Goal: Communication & Community: Answer question/provide support

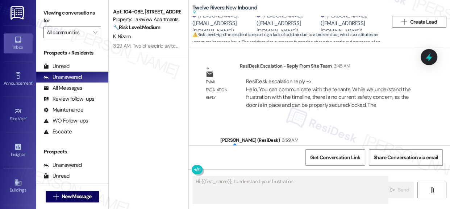
scroll to position [8991, 0]
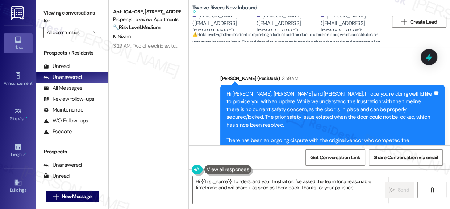
type textarea "Hi {{first_name}}, I understand your frustration. I've asked the team for a rea…"
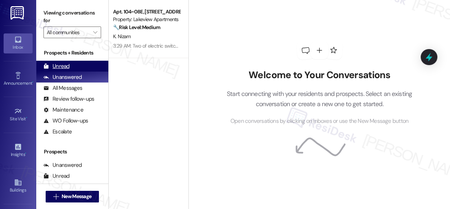
drag, startPoint x: 65, startPoint y: 76, endPoint x: 65, endPoint y: 63, distance: 13.1
click at [65, 76] on div "Unanswered" at bounding box center [63, 77] width 38 height 8
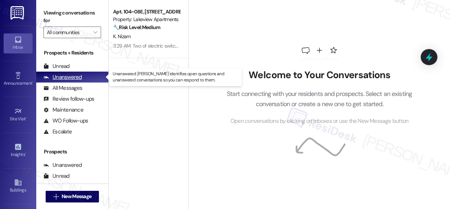
click at [59, 78] on div "Unanswered" at bounding box center [63, 77] width 38 height 8
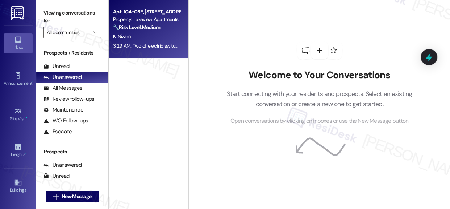
click at [143, 29] on strong "🔧 Risk Level: Medium" at bounding box center [136, 27] width 47 height 7
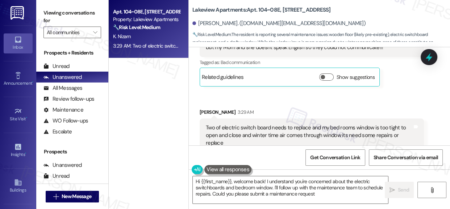
type textarea "Hi {{first_name}}, welcome back! I understand you're concerned about the electr…"
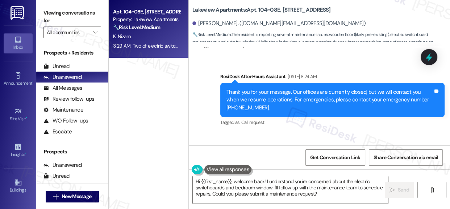
scroll to position [3114, 0]
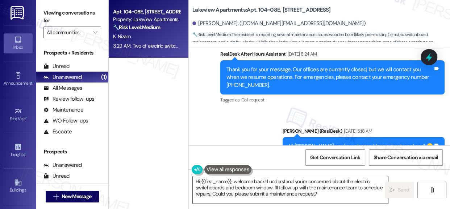
click at [368, 193] on textarea "Hi {{first_name}}, welcome back! I understand you're concerned about the electr…" at bounding box center [290, 189] width 195 height 27
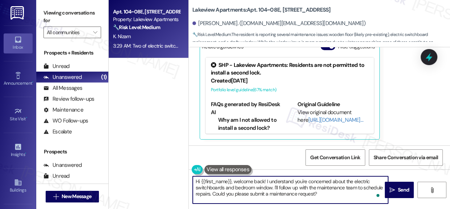
scroll to position [4, 0]
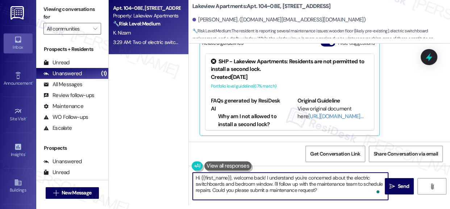
click at [122, 39] on div "3:29 AM: Two of electric switch board needs to replace and my bed rooms window …" at bounding box center [312, 42] width 398 height 7
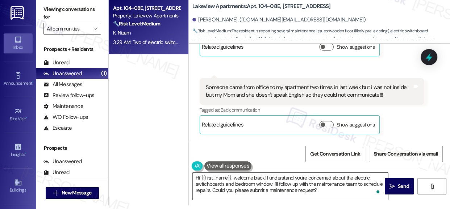
scroll to position [3608, 0]
